Goal: Task Accomplishment & Management: Complete application form

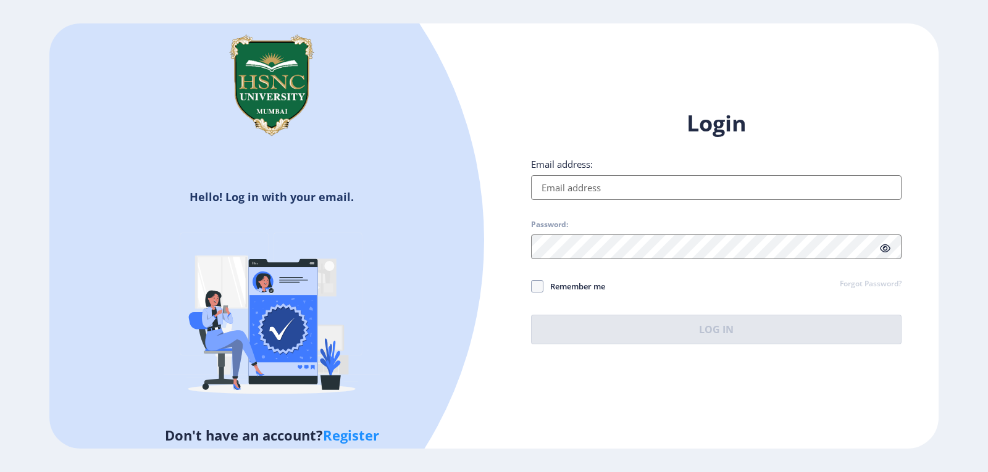
type input "[EMAIL_ADDRESS][DOMAIN_NAME]"
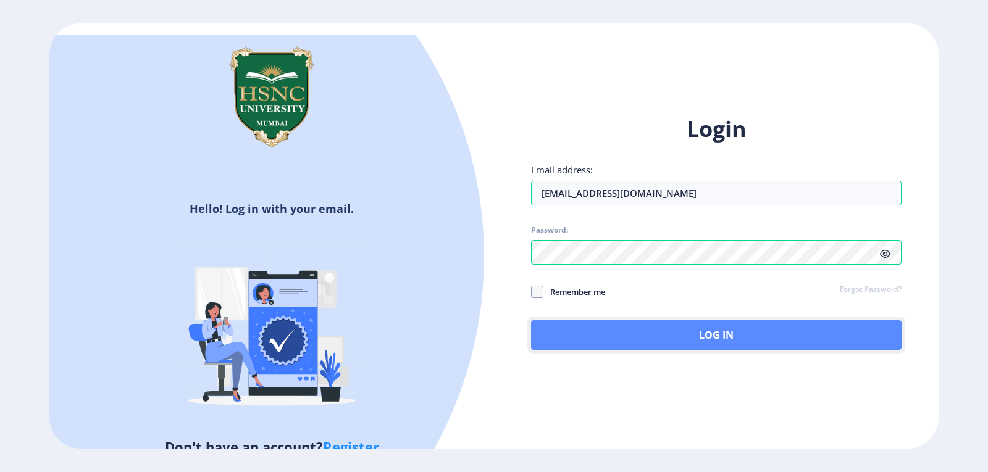
click at [685, 333] on button "Log In" at bounding box center [716, 336] width 371 height 30
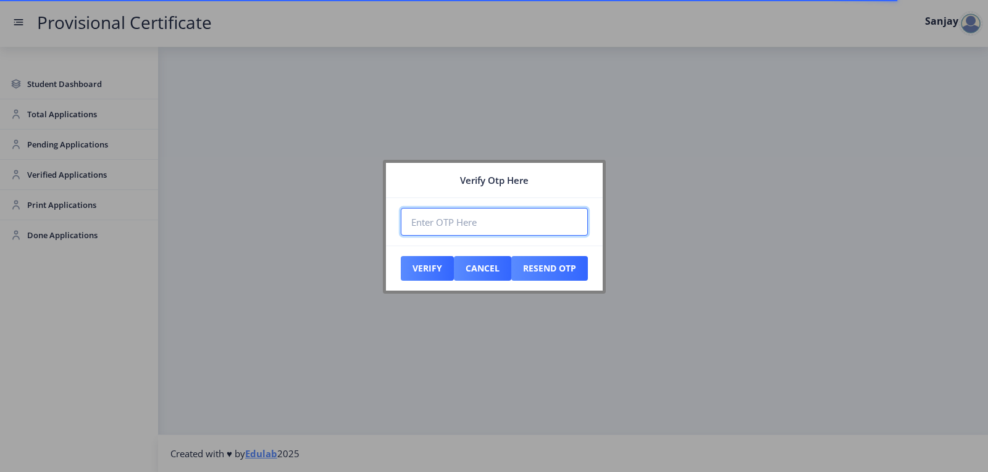
paste input "870260"
type input "870260"
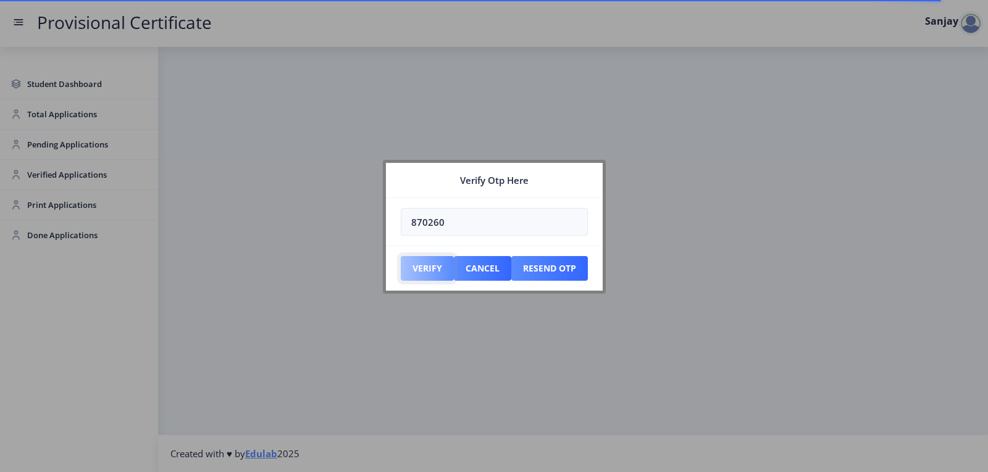
click at [437, 259] on button "Verify" at bounding box center [427, 268] width 53 height 25
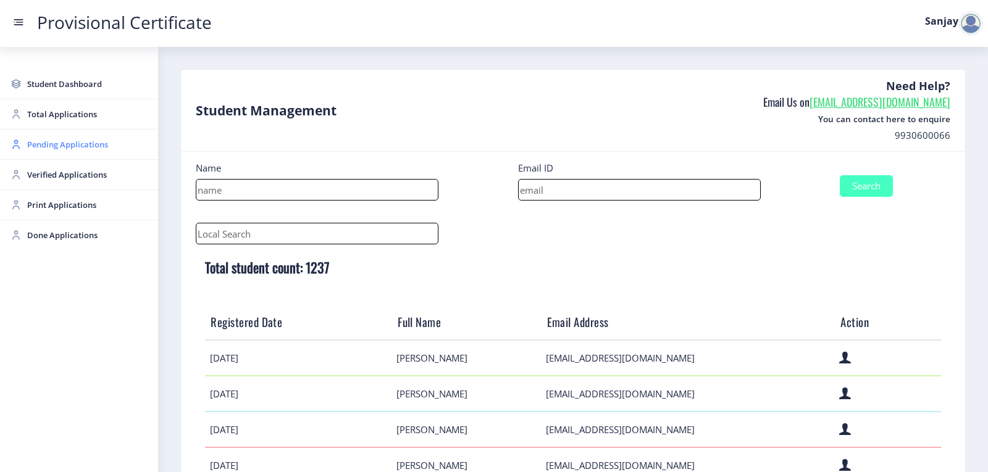
click at [70, 148] on span "Pending Applications" at bounding box center [87, 144] width 121 height 15
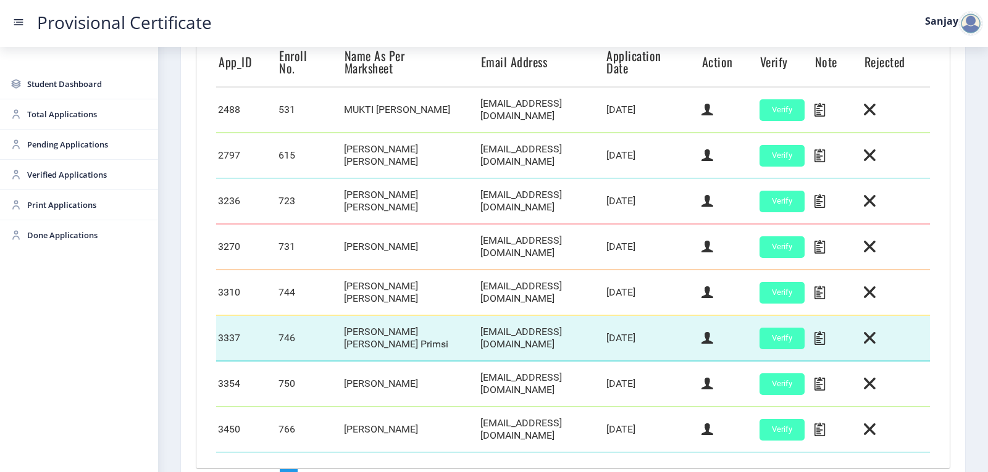
scroll to position [432, 0]
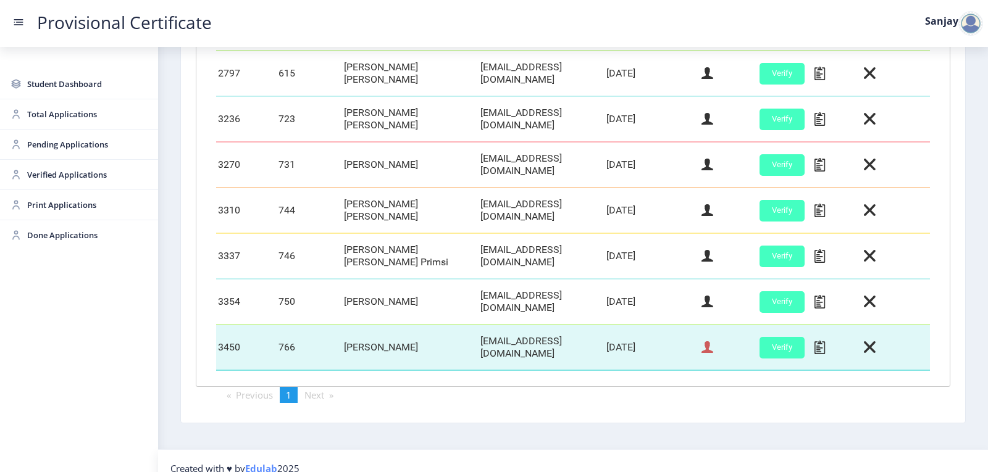
click at [705, 341] on icon at bounding box center [708, 348] width 12 height 16
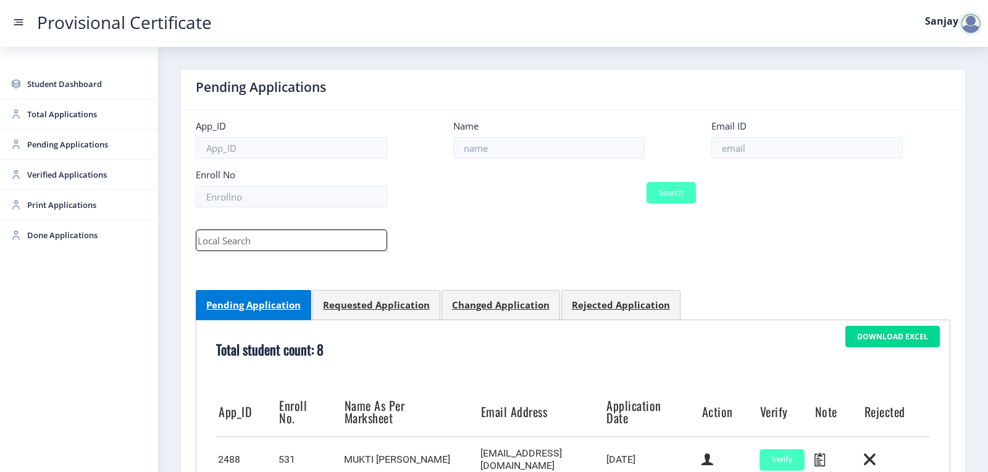
select select "June"
select select "A"
select select "Regular"
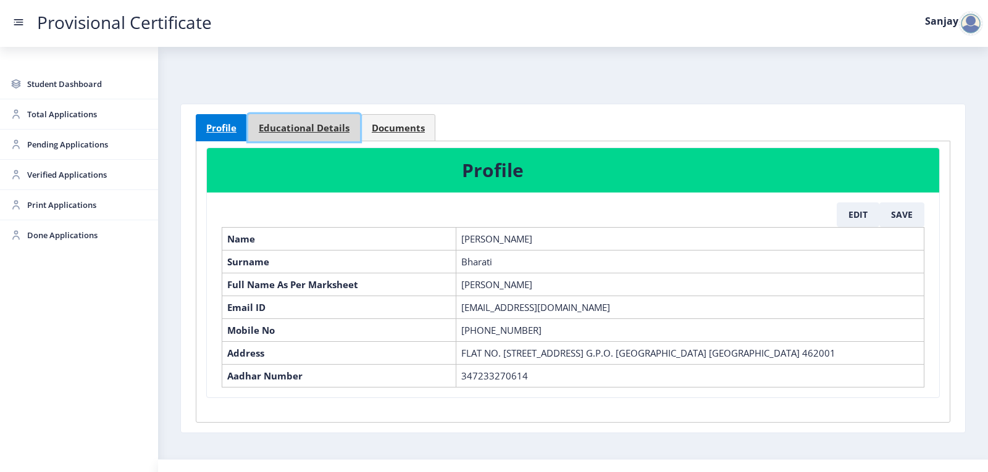
click at [311, 129] on span "Educational Details" at bounding box center [304, 128] width 91 height 9
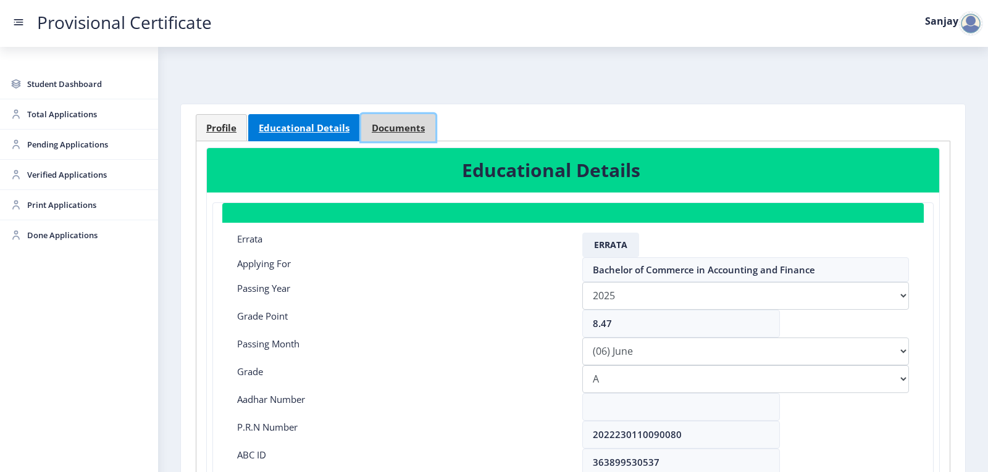
click at [408, 128] on span "Documents" at bounding box center [398, 128] width 53 height 9
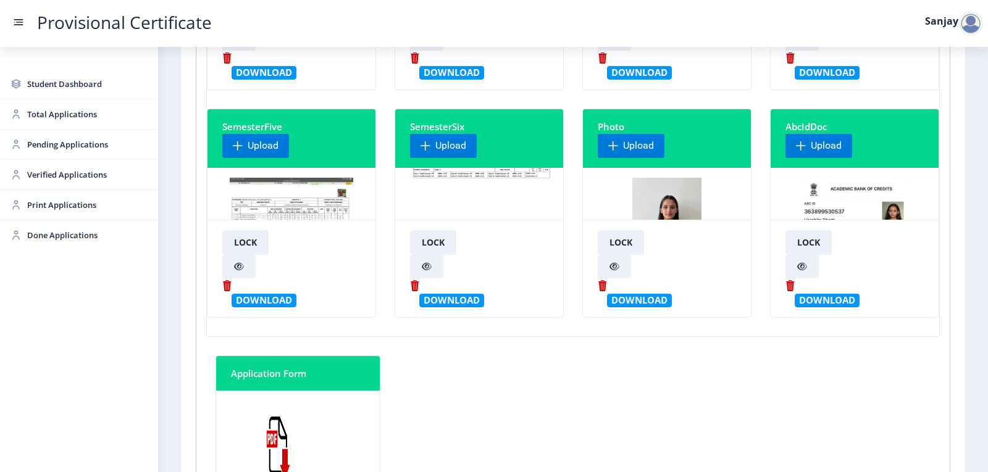
scroll to position [309, 0]
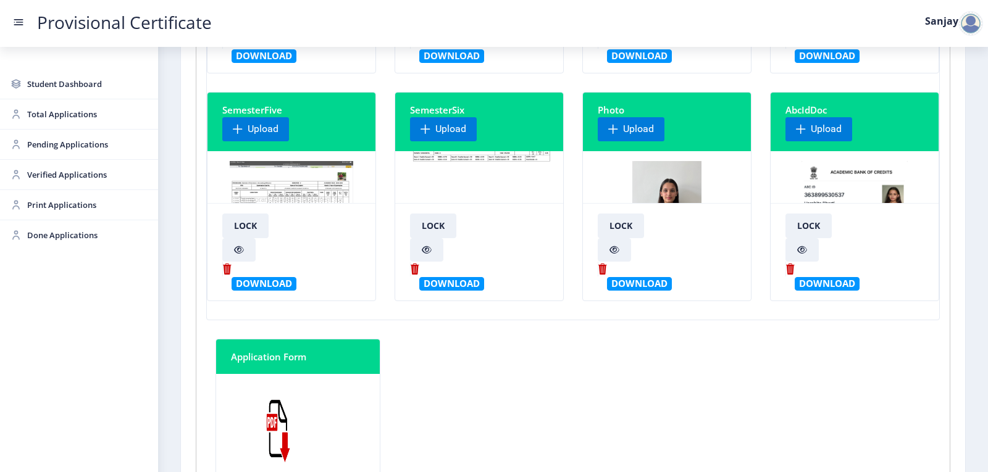
click at [470, 189] on img at bounding box center [482, 147] width 145 height 93
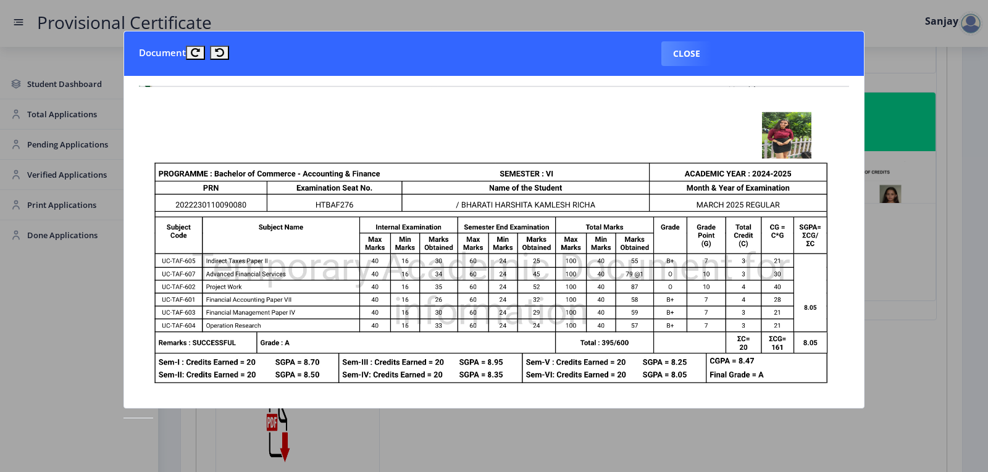
click at [470, 193] on img at bounding box center [494, 313] width 710 height 455
click at [708, 57] on button "Close" at bounding box center [686, 53] width 51 height 25
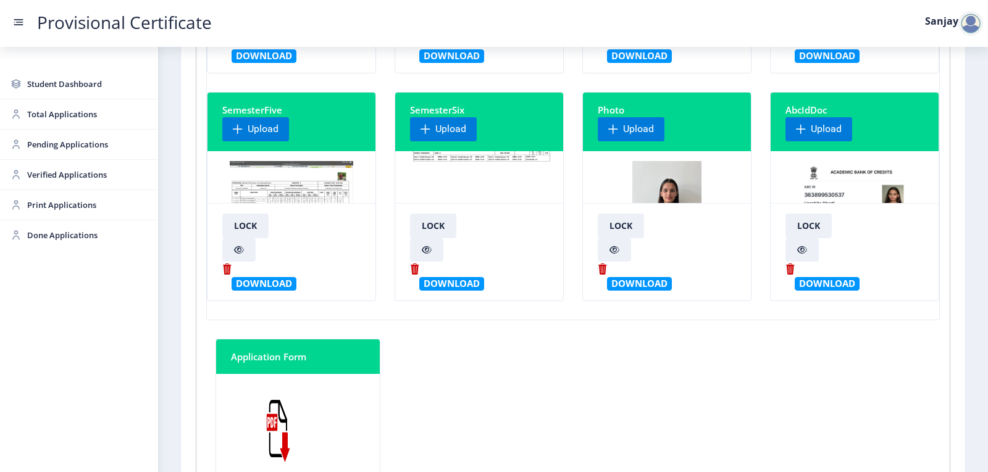
click at [476, 219] on div "Lock Download" at bounding box center [479, 252] width 157 height 77
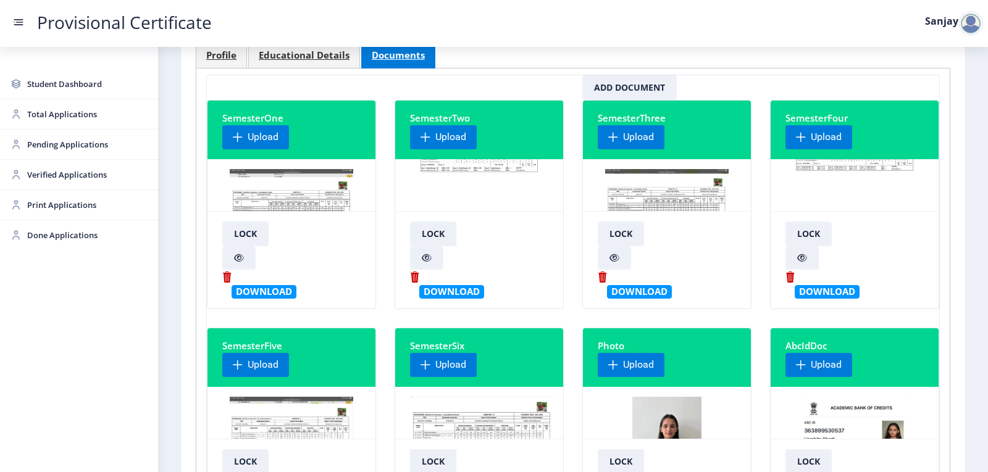
scroll to position [62, 0]
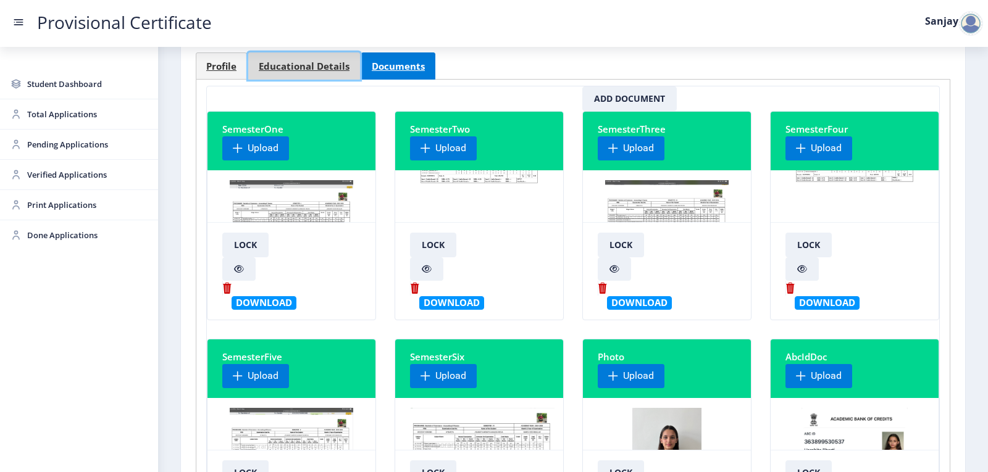
click at [324, 76] on link "Educational Details" at bounding box center [304, 65] width 112 height 27
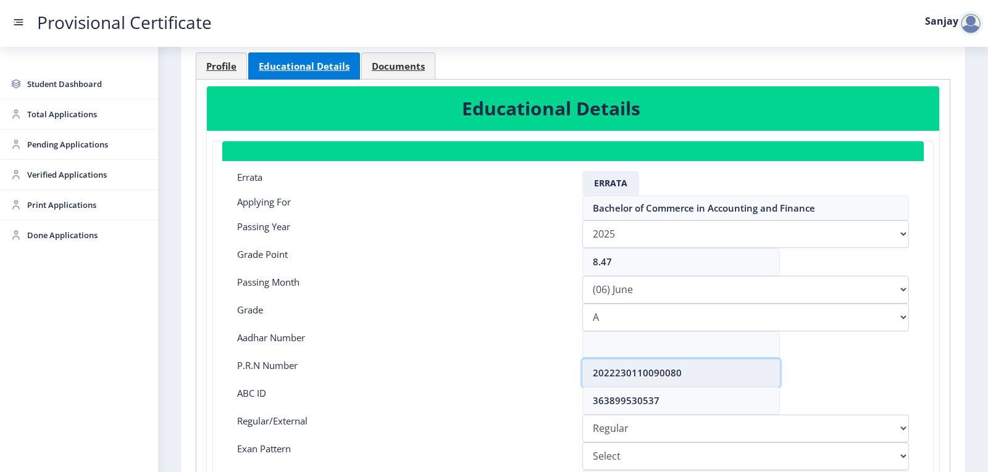
drag, startPoint x: 592, startPoint y: 376, endPoint x: 737, endPoint y: 367, distance: 146.0
click at [730, 374] on input "2022230110090080" at bounding box center [681, 373] width 198 height 28
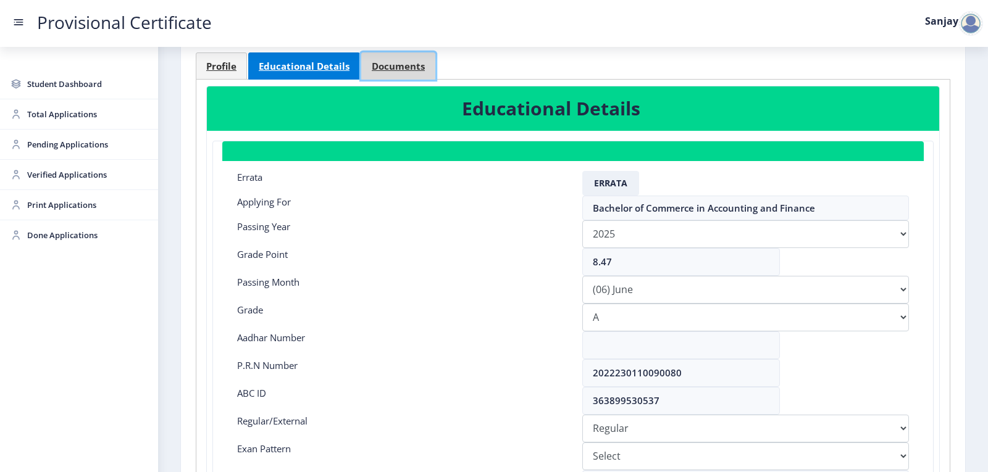
click at [382, 62] on span "Documents" at bounding box center [398, 66] width 53 height 9
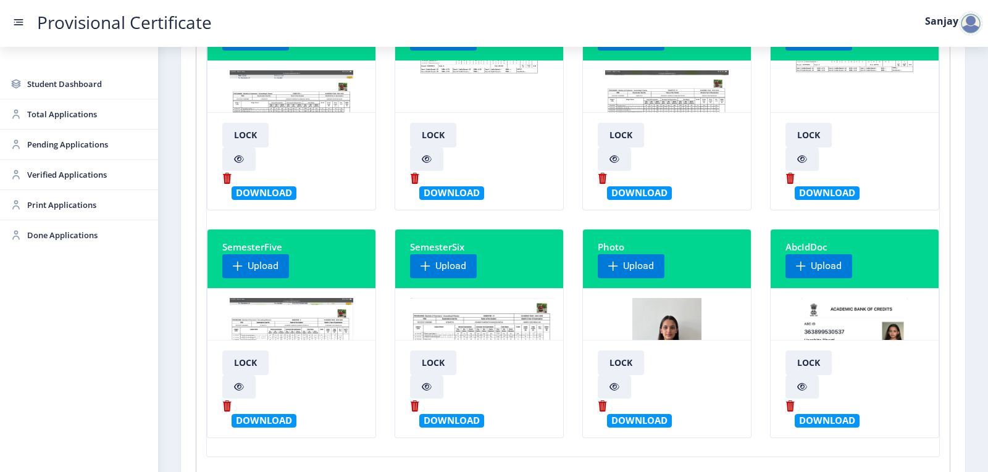
scroll to position [185, 0]
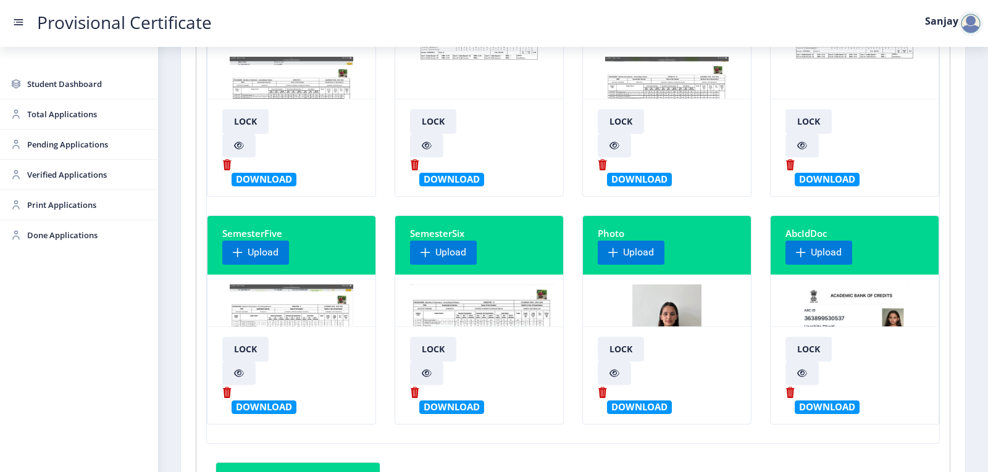
click at [439, 313] on img at bounding box center [482, 331] width 145 height 93
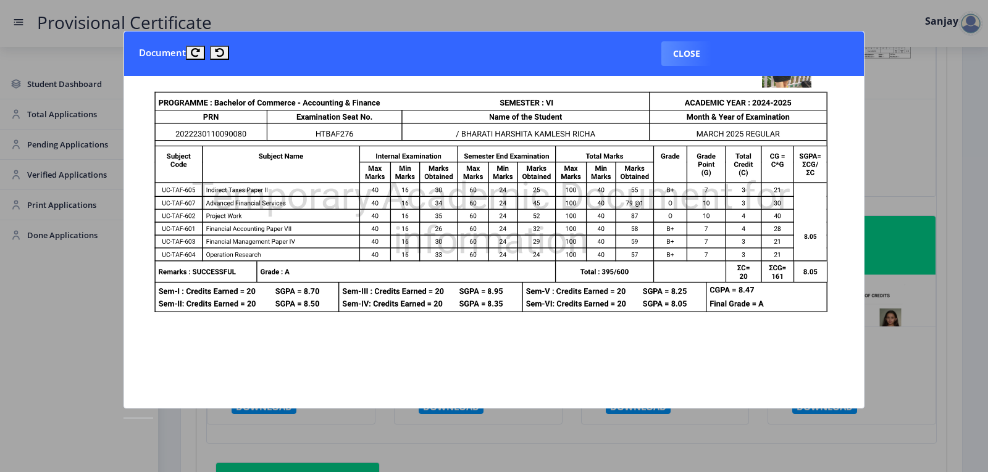
scroll to position [0, 0]
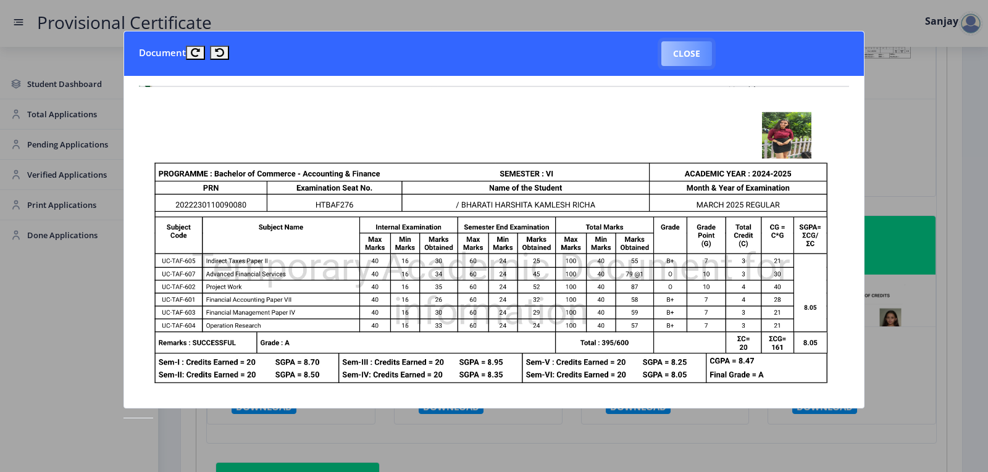
click at [679, 55] on button "Close" at bounding box center [686, 53] width 51 height 25
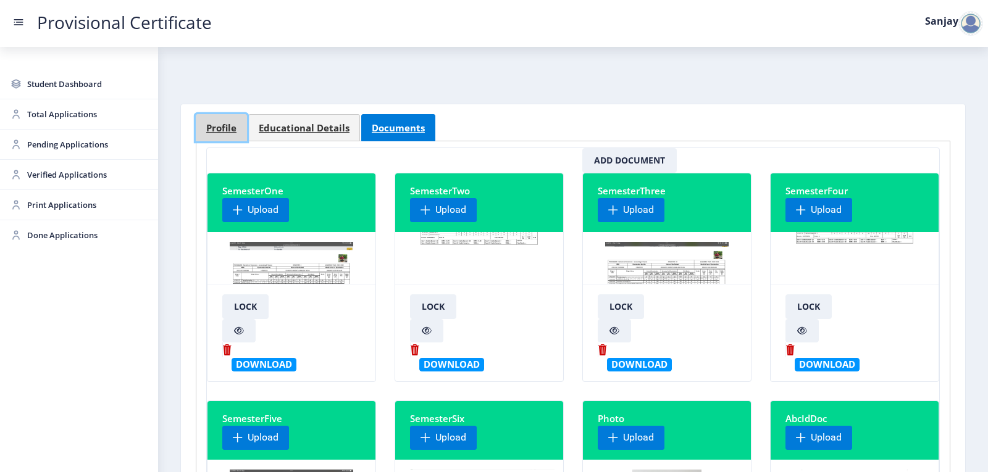
click at [228, 130] on span "Profile" at bounding box center [221, 128] width 30 height 9
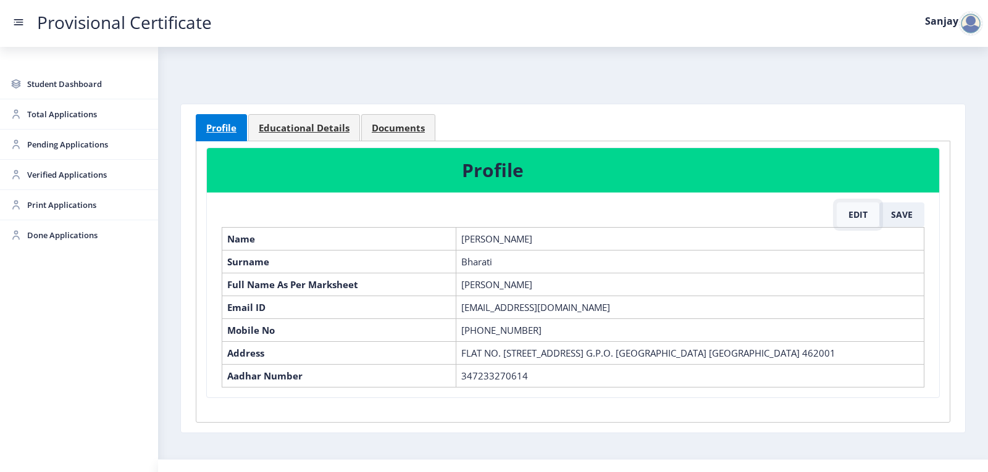
drag, startPoint x: 851, startPoint y: 216, endPoint x: 852, endPoint y: 224, distance: 7.4
click at [852, 216] on button "Edit" at bounding box center [858, 215] width 43 height 25
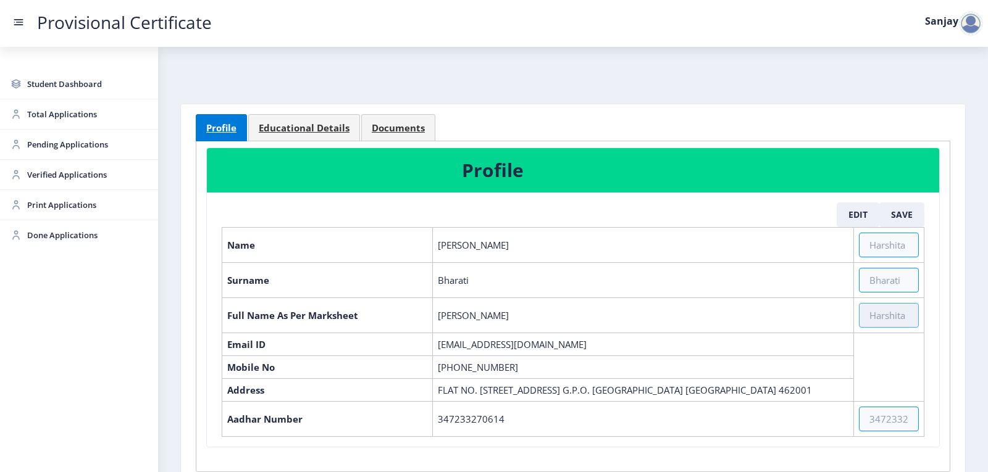
click at [873, 316] on input "text" at bounding box center [889, 315] width 60 height 25
paste input "[PERSON_NAME] [PERSON_NAME] [PERSON_NAME]"
type input "[PERSON_NAME] [PERSON_NAME] [PERSON_NAME]"
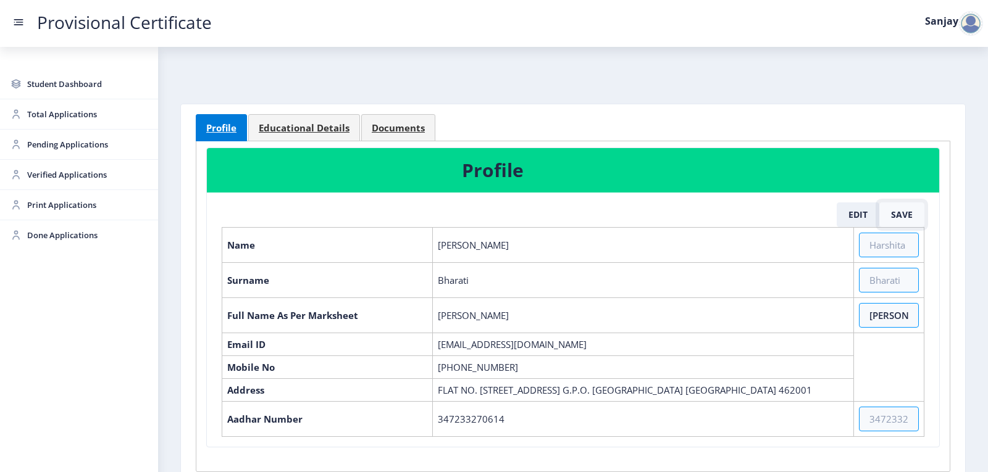
click at [900, 218] on button "Save" at bounding box center [901, 215] width 45 height 25
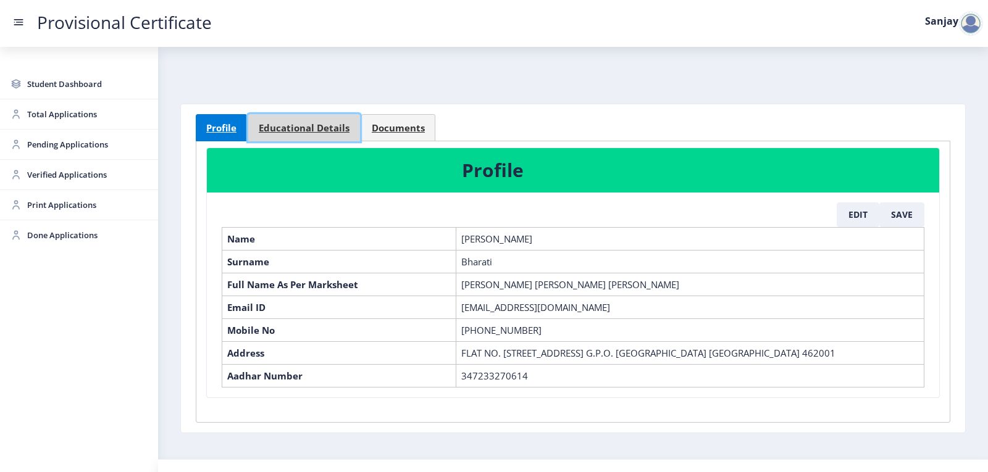
click at [321, 124] on span "Educational Details" at bounding box center [304, 128] width 91 height 9
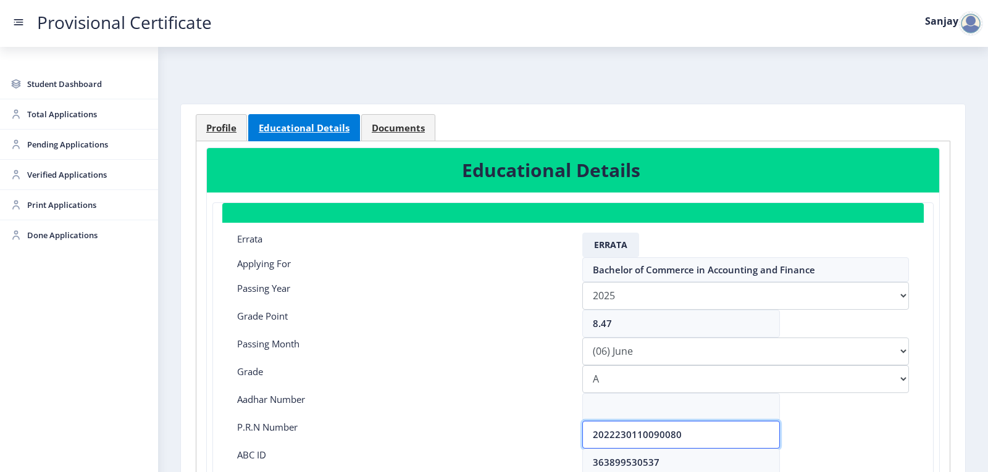
drag, startPoint x: 684, startPoint y: 433, endPoint x: 538, endPoint y: 433, distance: 146.4
click at [538, 433] on div "P.R.N Number 2022230110090080" at bounding box center [573, 435] width 690 height 28
click at [649, 348] on select "Please select PassingMonth (01) January (02) February (03) March (04) April (05…" at bounding box center [745, 352] width 327 height 28
select select "March"
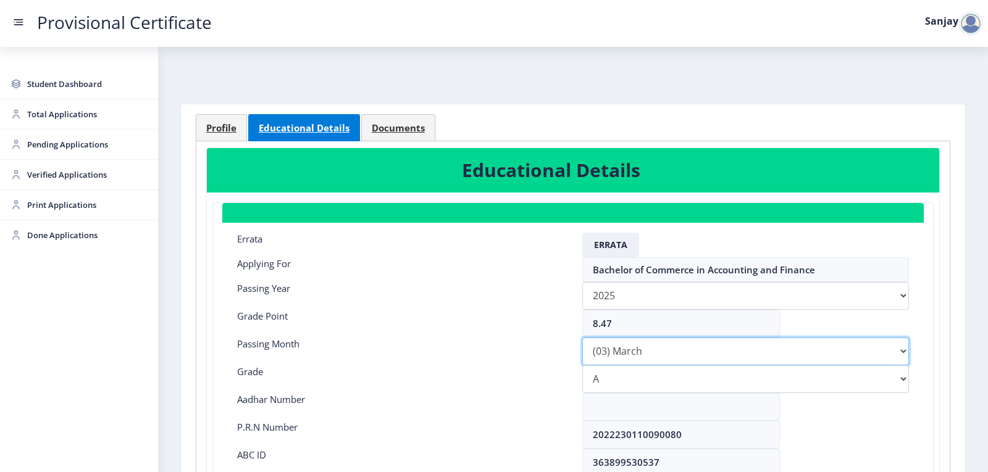
click at [582, 338] on select "Please select PassingMonth (01) January (02) February (03) March (04) April (05…" at bounding box center [745, 352] width 327 height 28
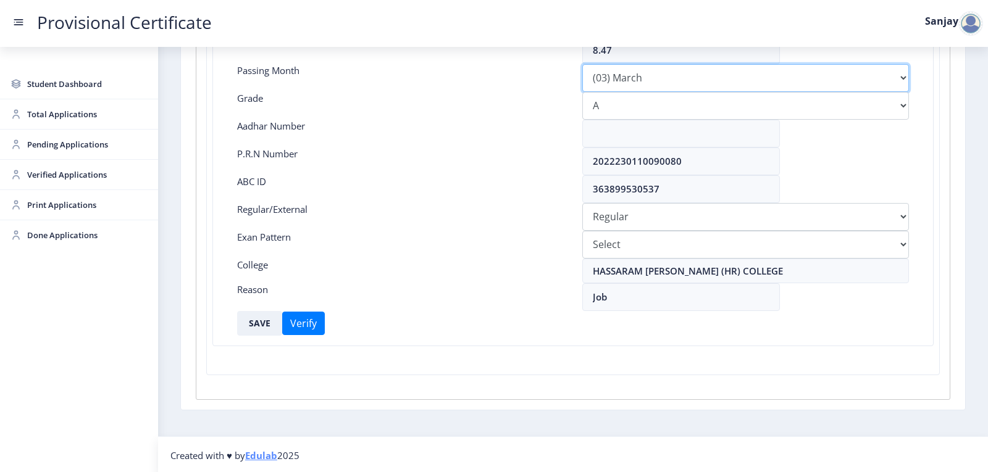
scroll to position [275, 0]
click at [259, 323] on button "SAVE" at bounding box center [259, 321] width 45 height 25
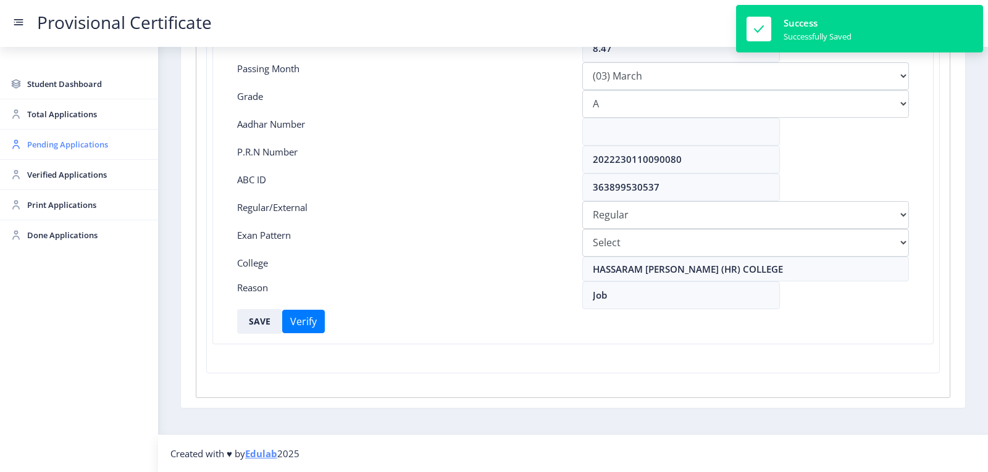
click at [38, 143] on span "Pending Applications" at bounding box center [87, 144] width 121 height 15
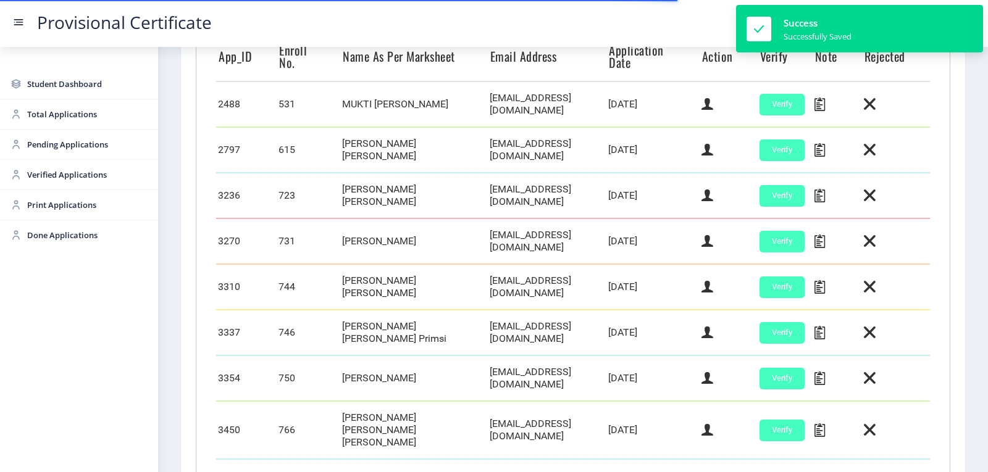
scroll to position [371, 0]
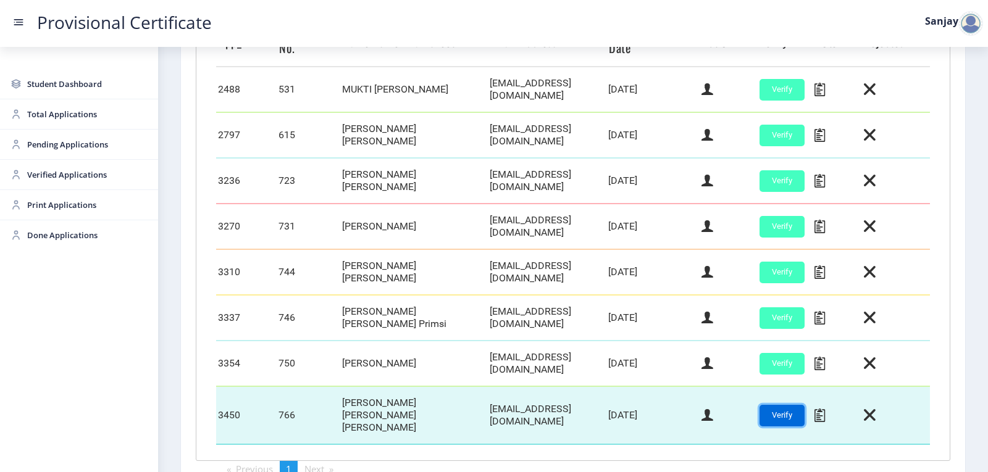
click at [777, 405] on button "Verify" at bounding box center [782, 416] width 45 height 22
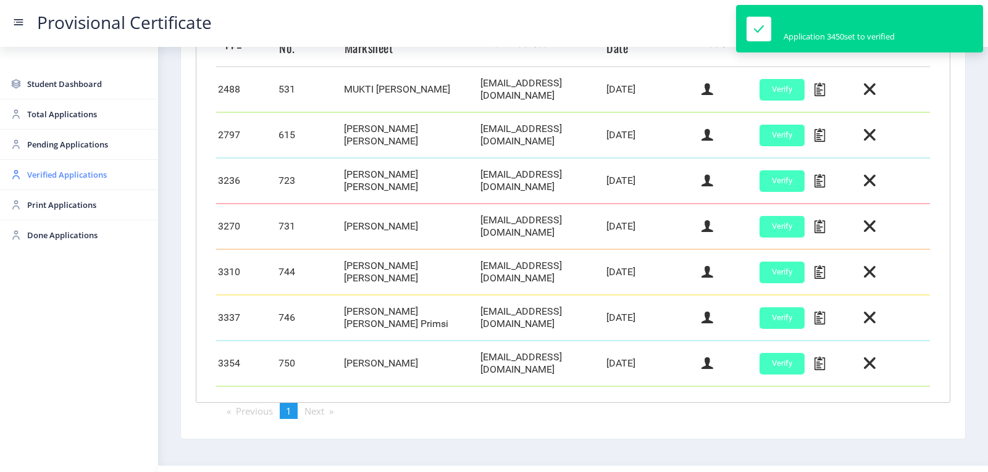
click at [66, 173] on span "Verified Applications" at bounding box center [87, 174] width 121 height 15
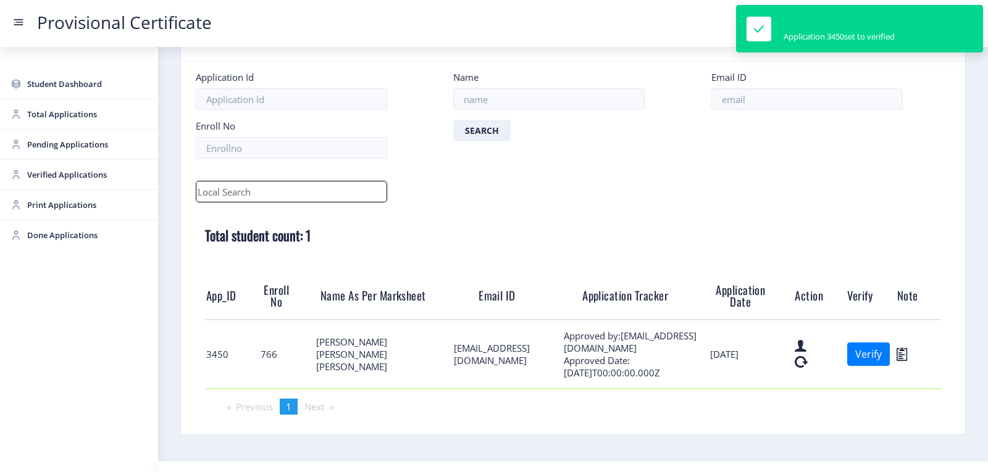
scroll to position [75, 0]
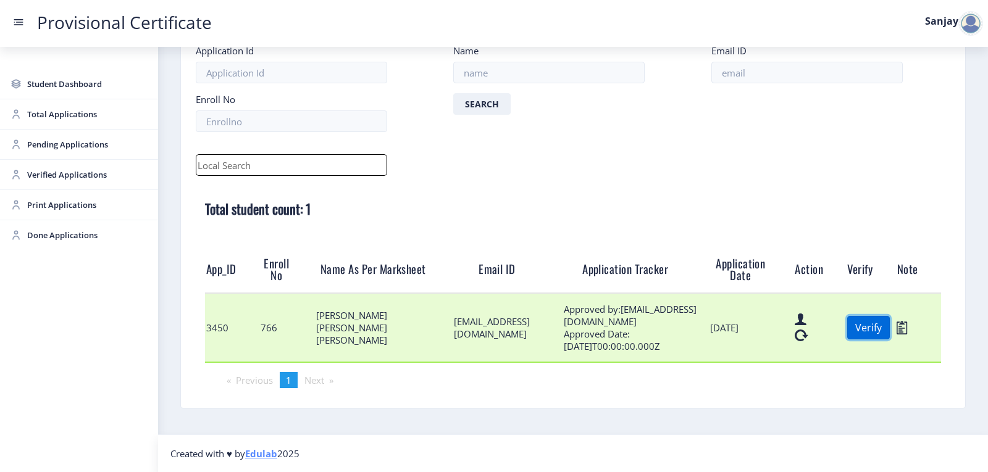
click at [857, 332] on button "Verify" at bounding box center [868, 327] width 43 height 23
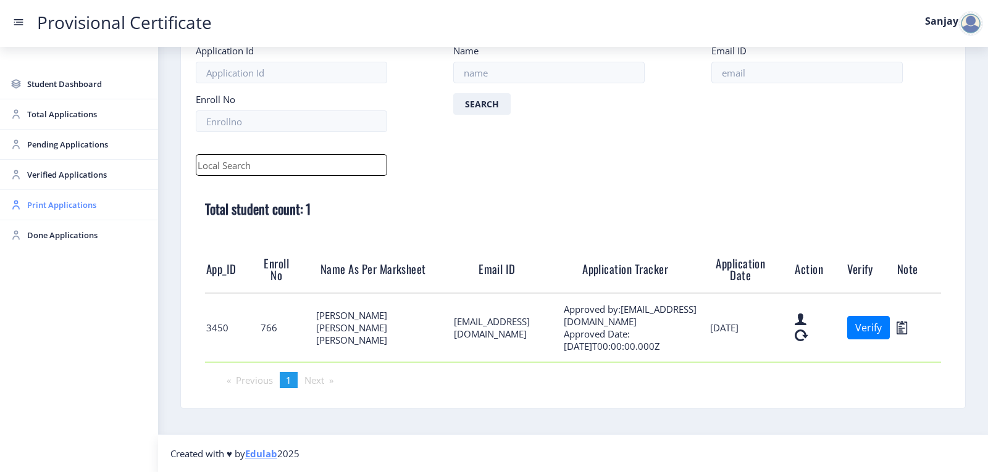
scroll to position [7, 0]
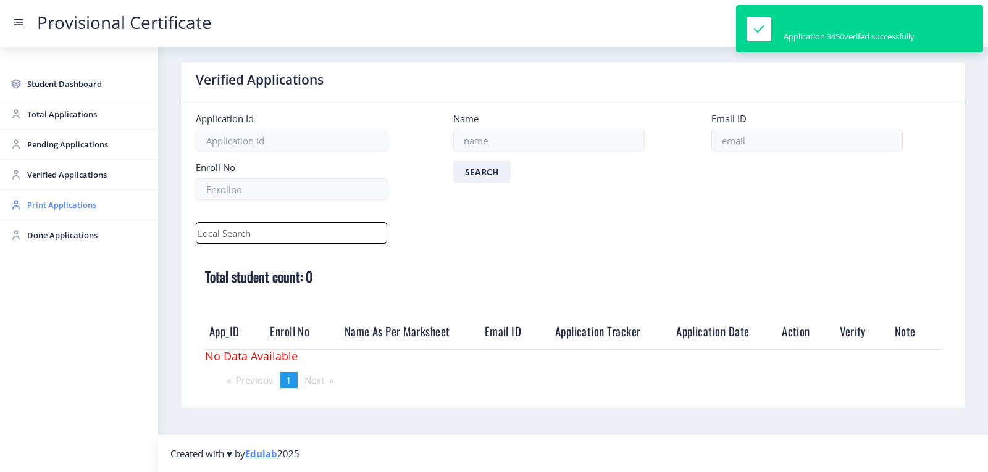
click at [36, 204] on span "Print Applications" at bounding box center [87, 205] width 121 height 15
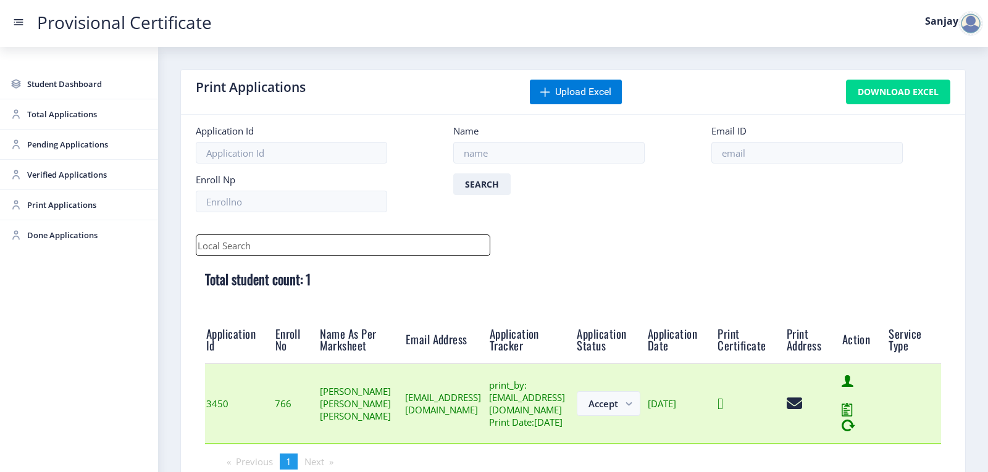
click at [723, 412] on icon at bounding box center [721, 403] width 6 height 15
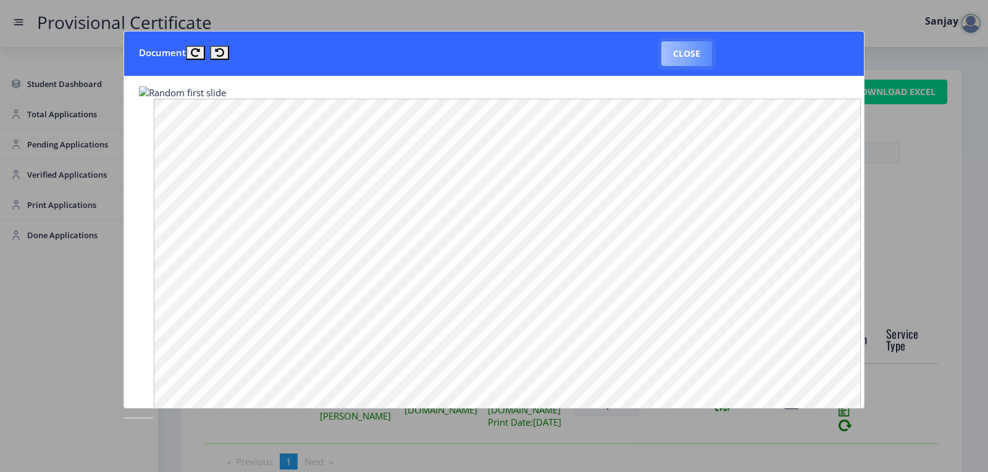
click at [686, 58] on button "Close" at bounding box center [686, 53] width 51 height 25
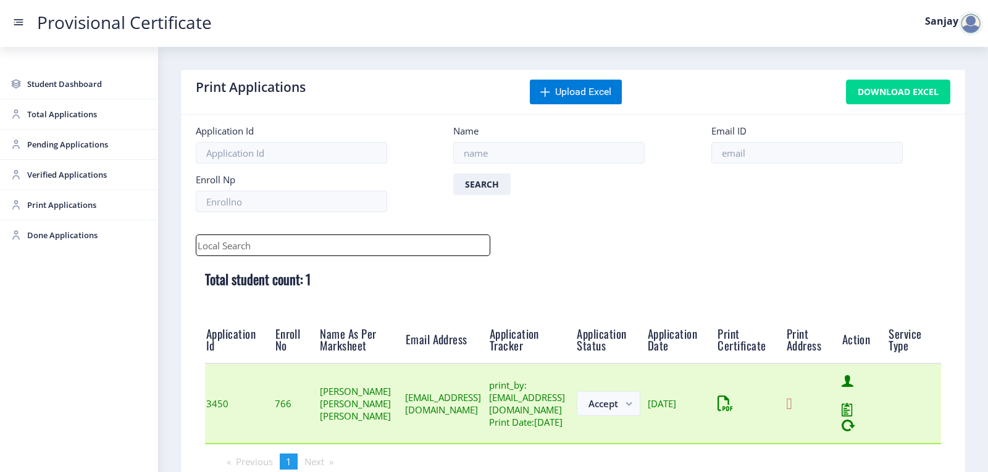
click at [792, 412] on icon at bounding box center [790, 403] width 6 height 15
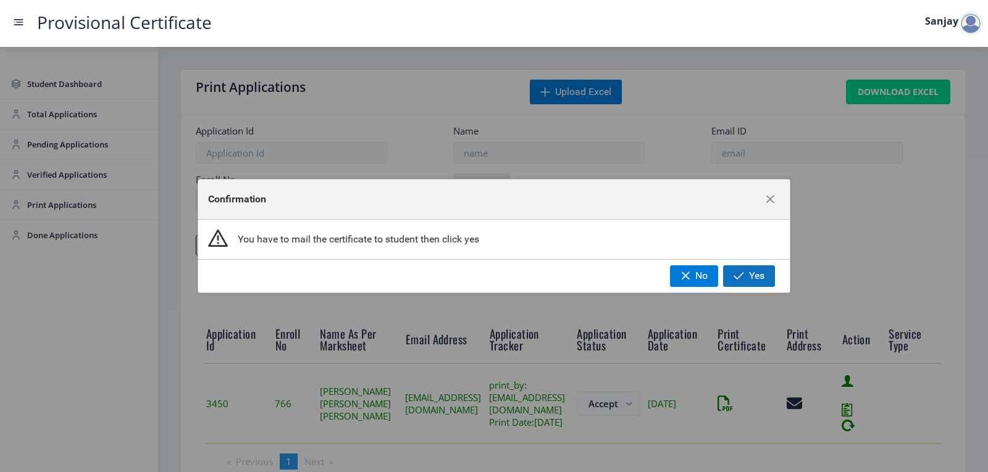
click at [744, 272] on span "button" at bounding box center [739, 276] width 10 height 10
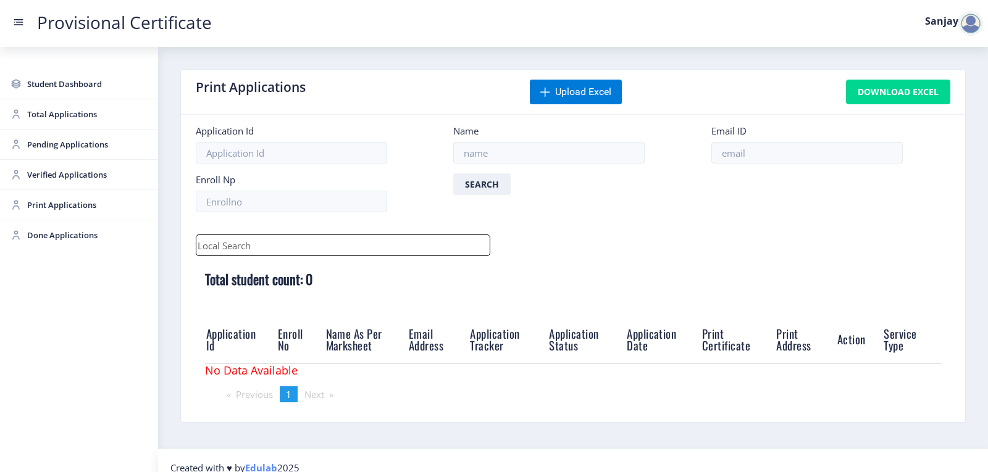
click at [970, 22] on div at bounding box center [970, 23] width 25 height 25
click at [929, 96] on span "Log out" at bounding box center [938, 90] width 79 height 15
